Goal: Task Accomplishment & Management: Manage account settings

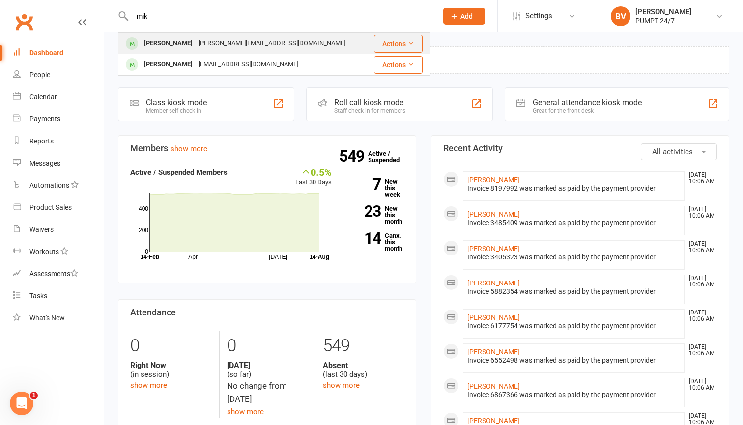
type input "mik"
click at [184, 39] on div "[PERSON_NAME]" at bounding box center [168, 43] width 55 height 14
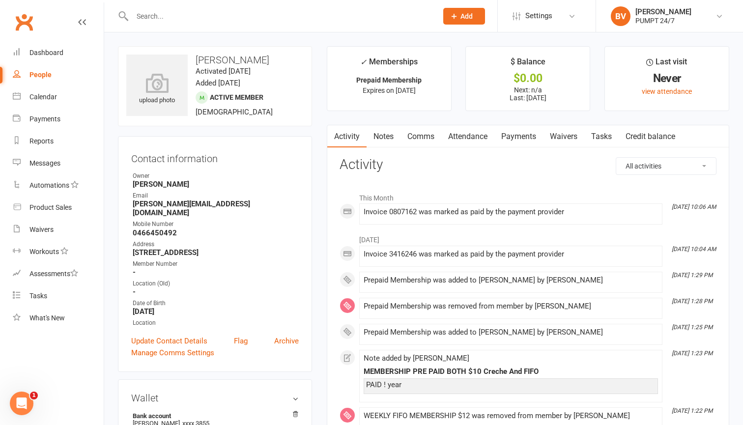
scroll to position [9, 0]
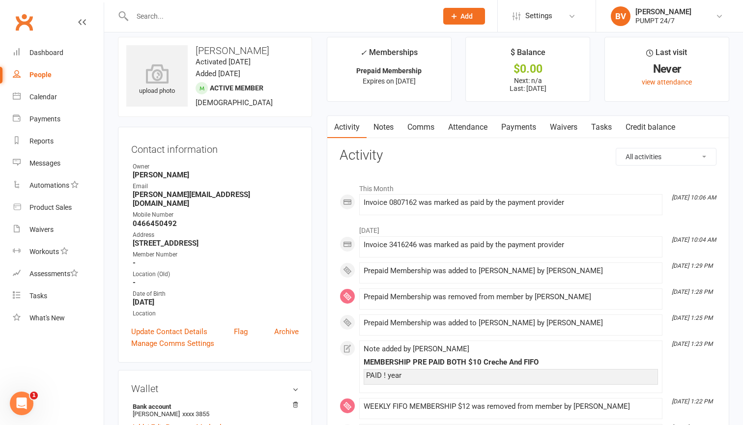
click at [521, 131] on link "Payments" at bounding box center [518, 127] width 49 height 23
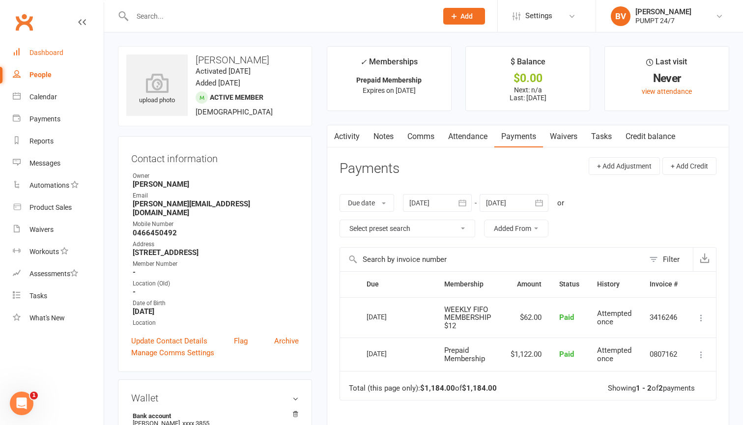
click at [37, 53] on div "Dashboard" at bounding box center [46, 53] width 34 height 8
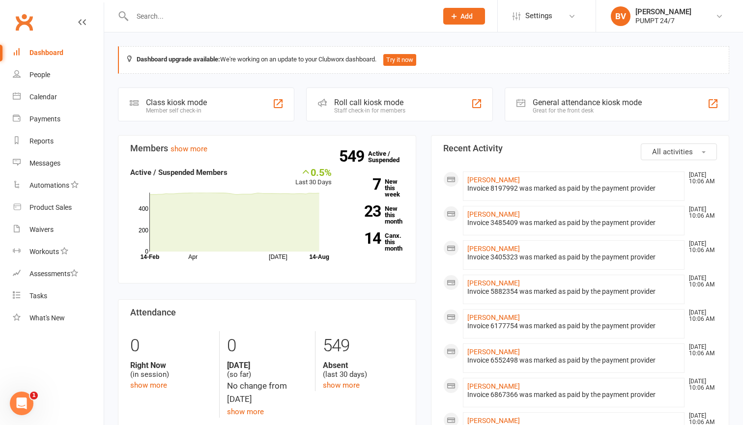
click at [186, 22] on input "text" at bounding box center [279, 16] width 301 height 14
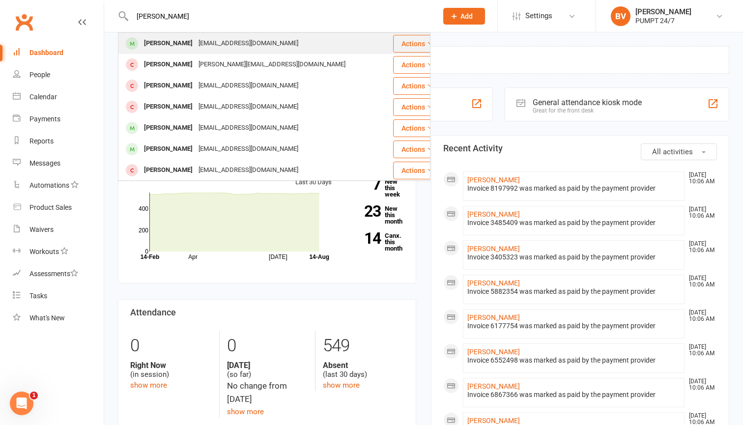
type input "[PERSON_NAME]"
click at [210, 50] on div "[EMAIL_ADDRESS][DOMAIN_NAME]" at bounding box center [248, 43] width 106 height 14
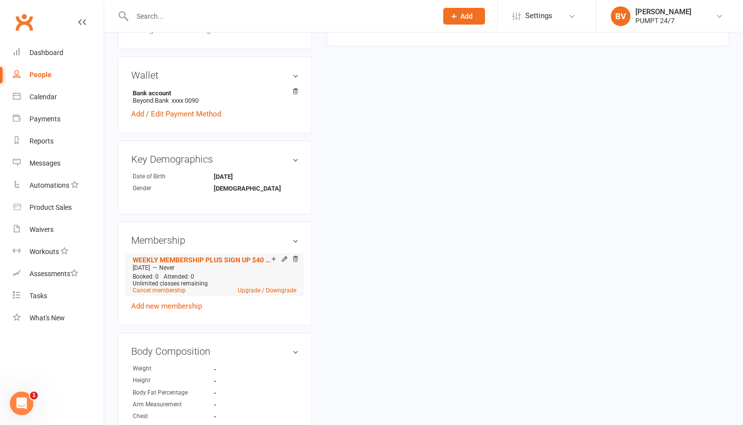
scroll to position [317, 0]
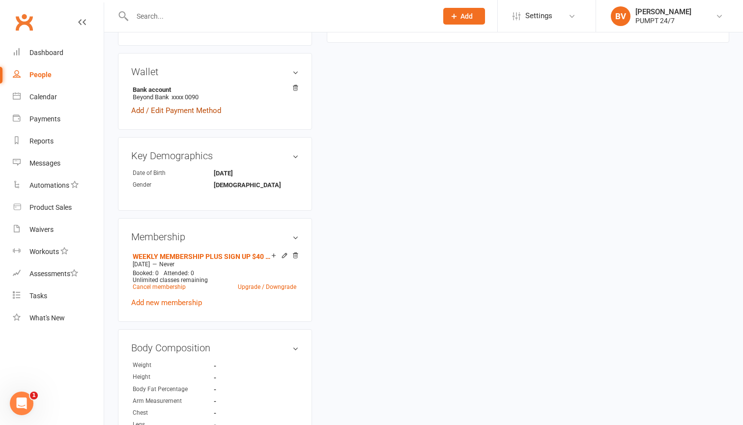
click at [170, 110] on link "Add / Edit Payment Method" at bounding box center [176, 111] width 90 height 12
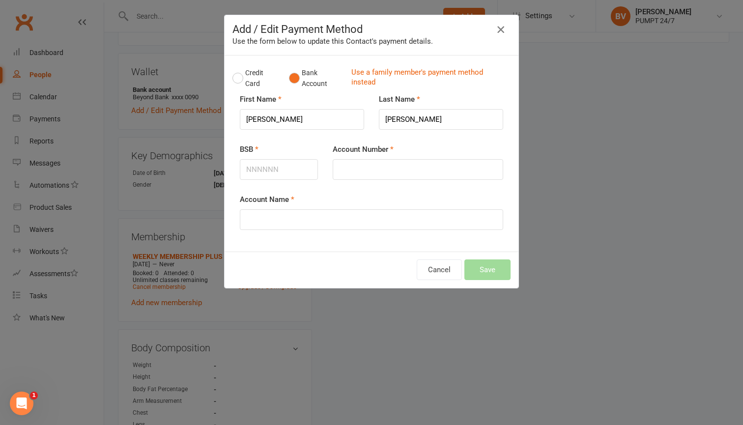
click at [503, 29] on icon "button" at bounding box center [501, 30] width 12 height 12
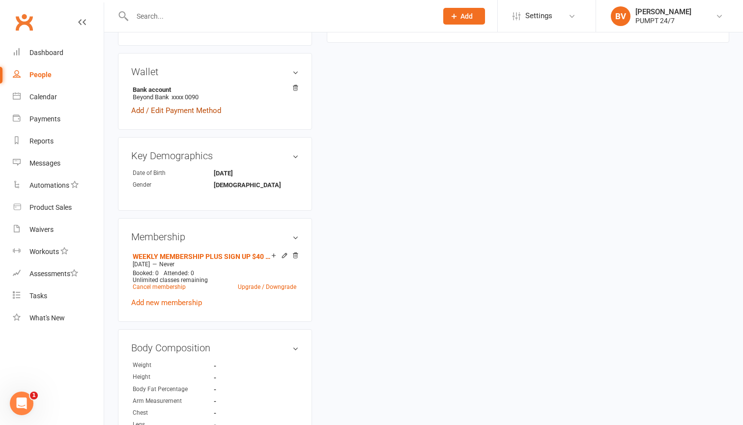
click at [198, 110] on link "Add / Edit Payment Method" at bounding box center [176, 111] width 90 height 12
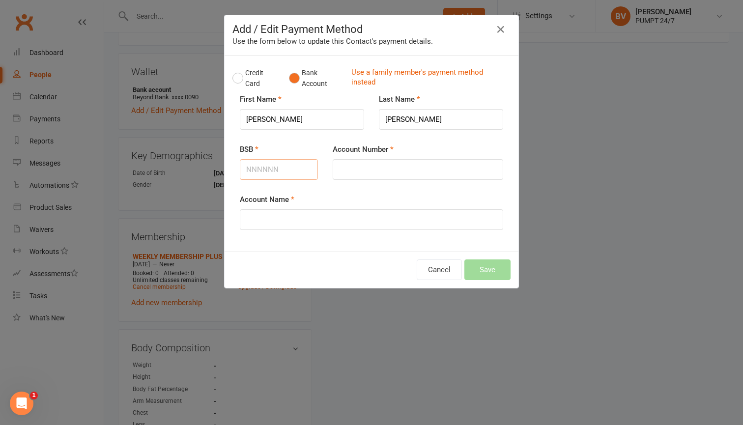
click at [285, 169] on input "BSB" at bounding box center [279, 169] width 78 height 21
type input "325185"
click at [373, 172] on input "Account Number" at bounding box center [418, 169] width 170 height 21
type input "01200090"
click at [352, 221] on input "Account Name" at bounding box center [371, 219] width 263 height 21
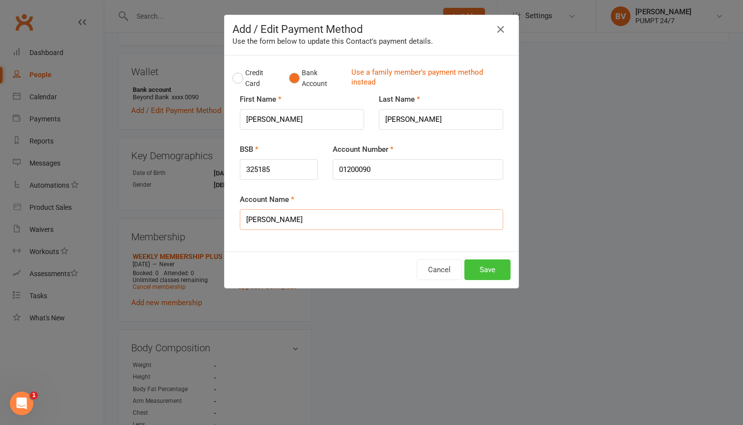
type input "[PERSON_NAME]"
click at [489, 270] on button "Save" at bounding box center [487, 269] width 46 height 21
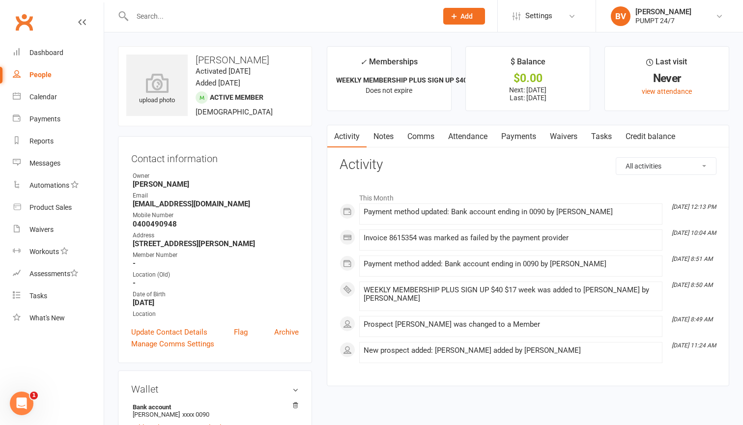
scroll to position [0, 0]
click at [528, 135] on link "Payments" at bounding box center [518, 136] width 49 height 23
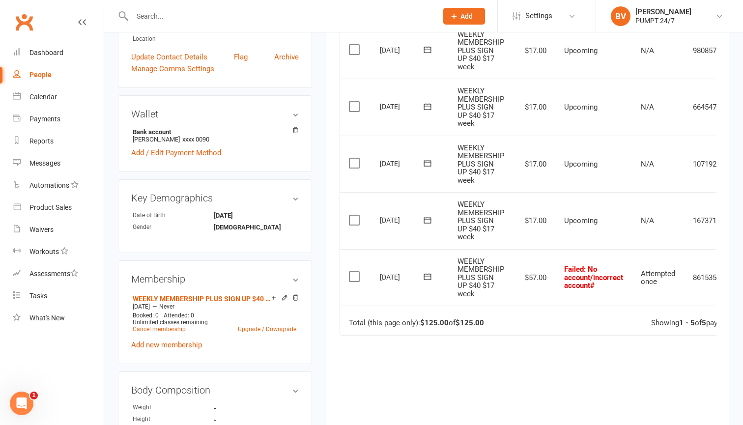
scroll to position [276, 0]
click at [430, 273] on icon at bounding box center [426, 276] width 7 height 6
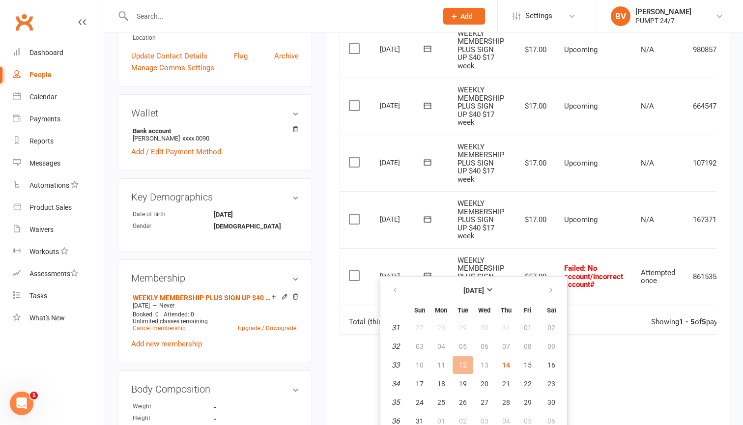
click at [486, 366] on td "13" at bounding box center [484, 365] width 21 height 18
click at [524, 367] on span "15" at bounding box center [528, 365] width 8 height 8
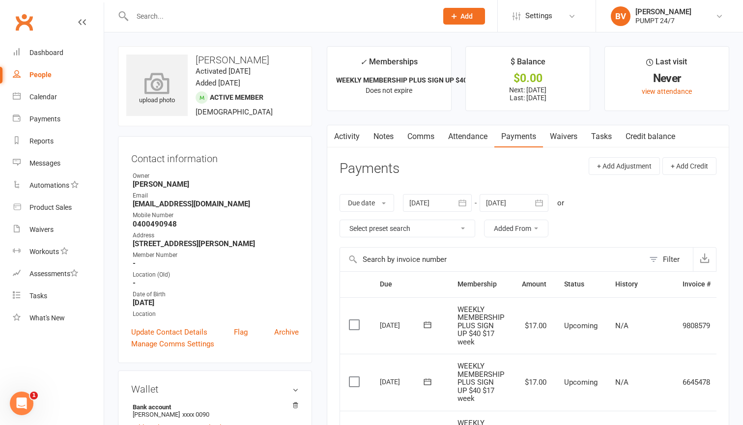
scroll to position [0, 0]
click at [33, 57] on link "Dashboard" at bounding box center [58, 53] width 91 height 22
